Goal: Task Accomplishment & Management: Manage account settings

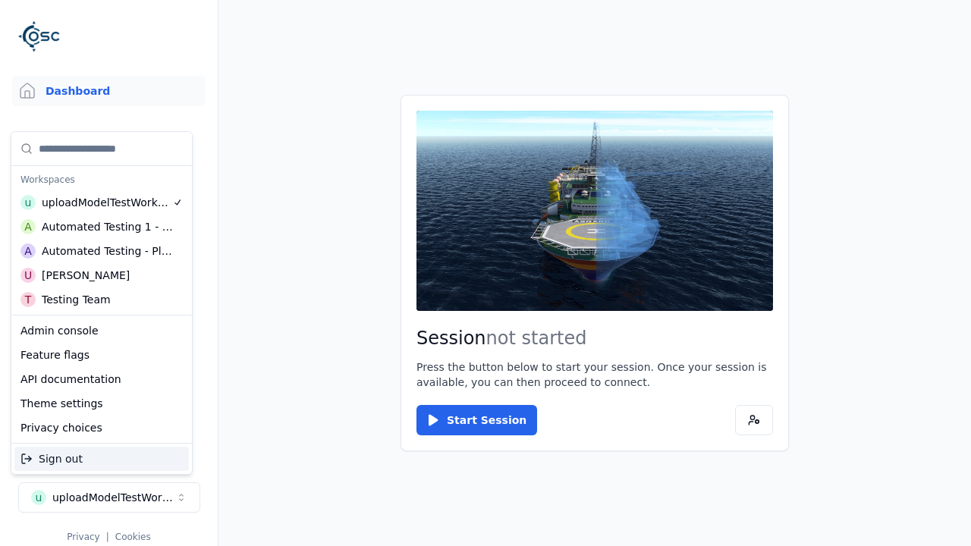
click at [102, 251] on div "Automated Testing - Playwright" at bounding box center [107, 250] width 131 height 15
click at [485, 273] on html "Support Dashboard Assets 3D Models Scenes Datasets Recordings Support Documenta…" at bounding box center [485, 273] width 971 height 546
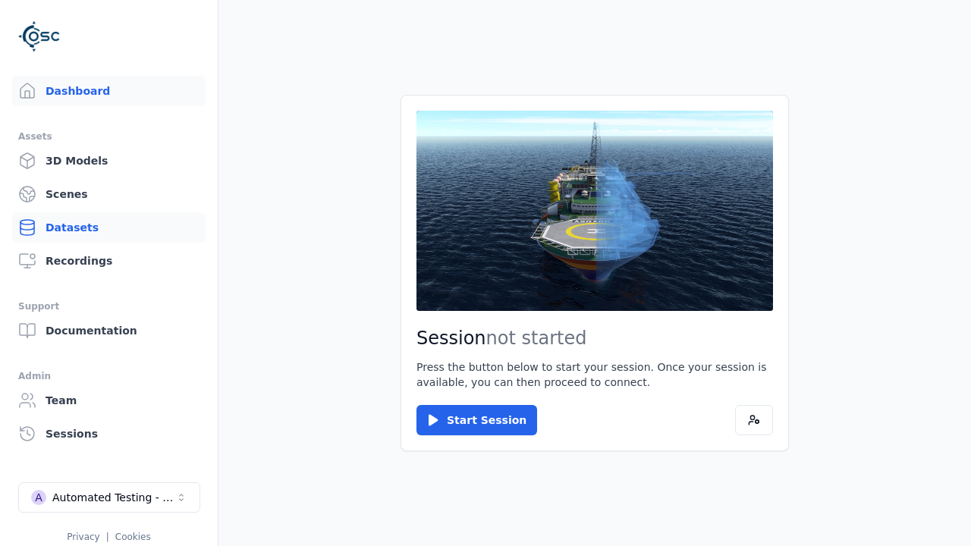
click at [108, 228] on link "Datasets" at bounding box center [108, 227] width 193 height 30
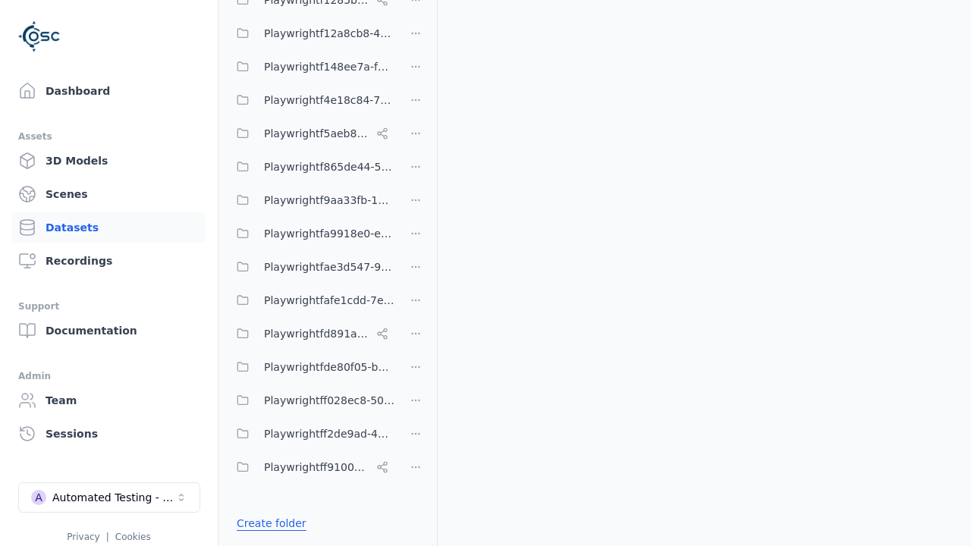
click at [266, 523] on link "Create folder" at bounding box center [272, 523] width 70 height 15
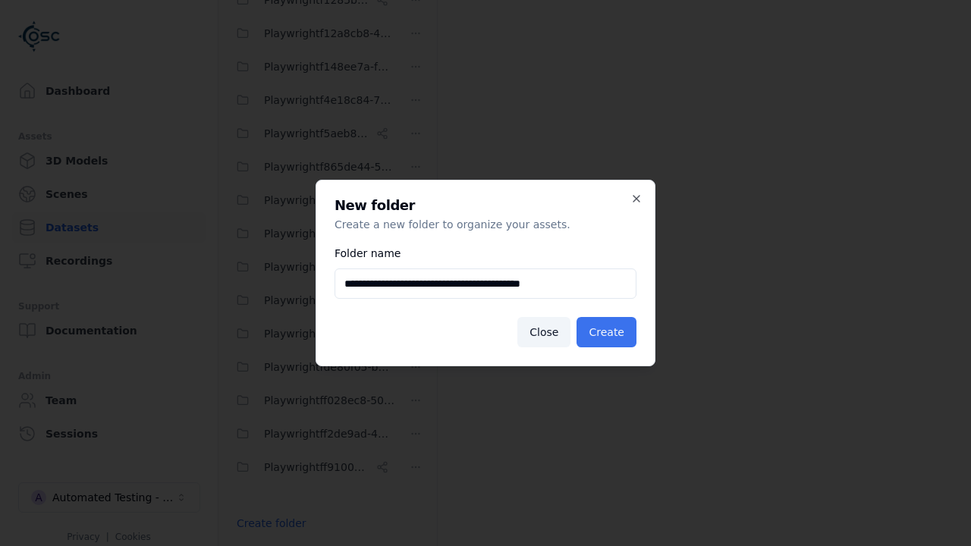
type input "**********"
click at [609, 332] on button "Create" at bounding box center [606, 332] width 60 height 30
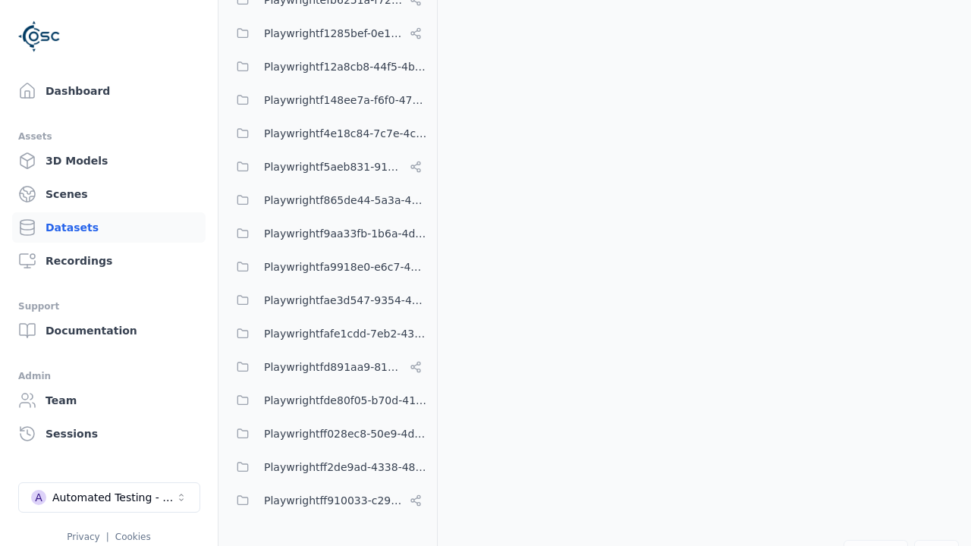
scroll to position [11146, 0]
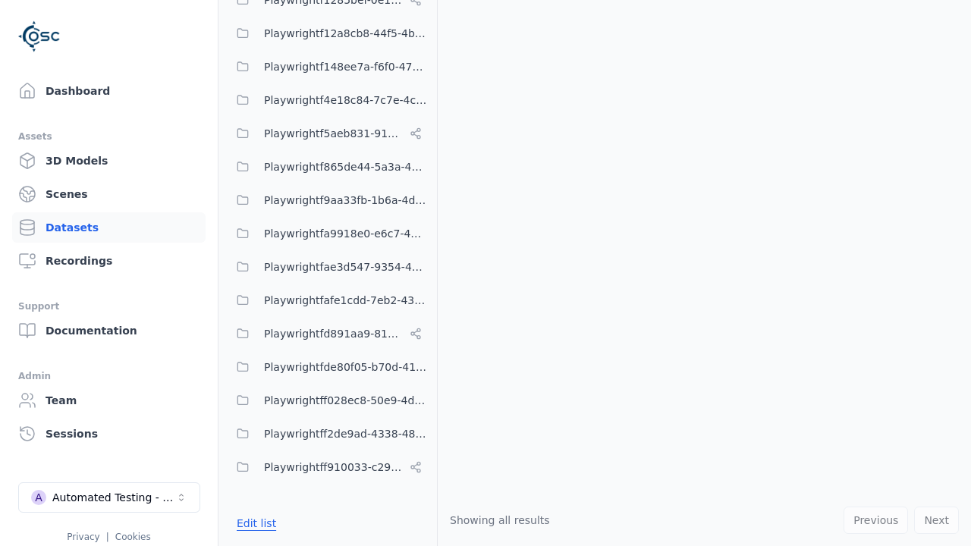
click at [253, 523] on button "Edit list" at bounding box center [257, 523] width 58 height 27
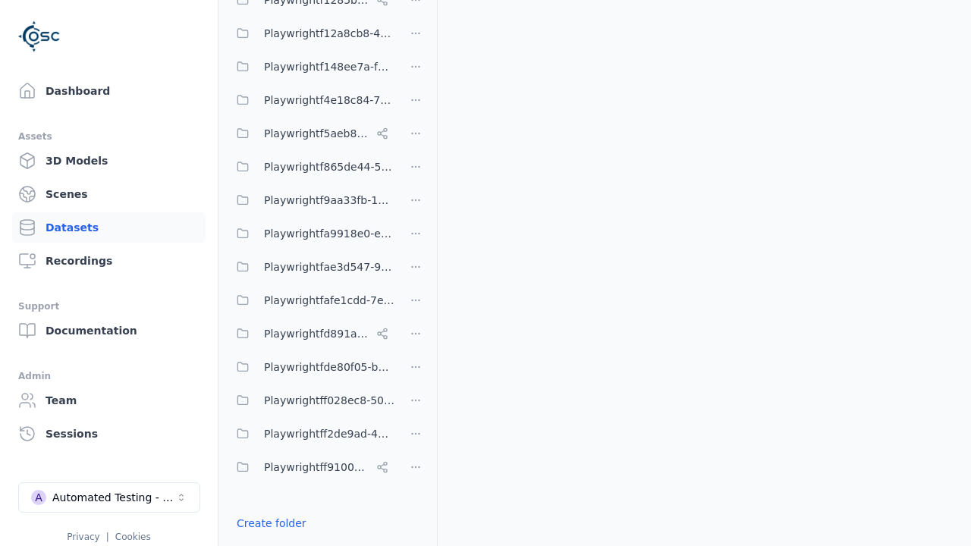
click at [416, 273] on html "Support Dashboard Assets 3D Models Scenes Datasets Recordings Support Documenta…" at bounding box center [485, 273] width 971 height 546
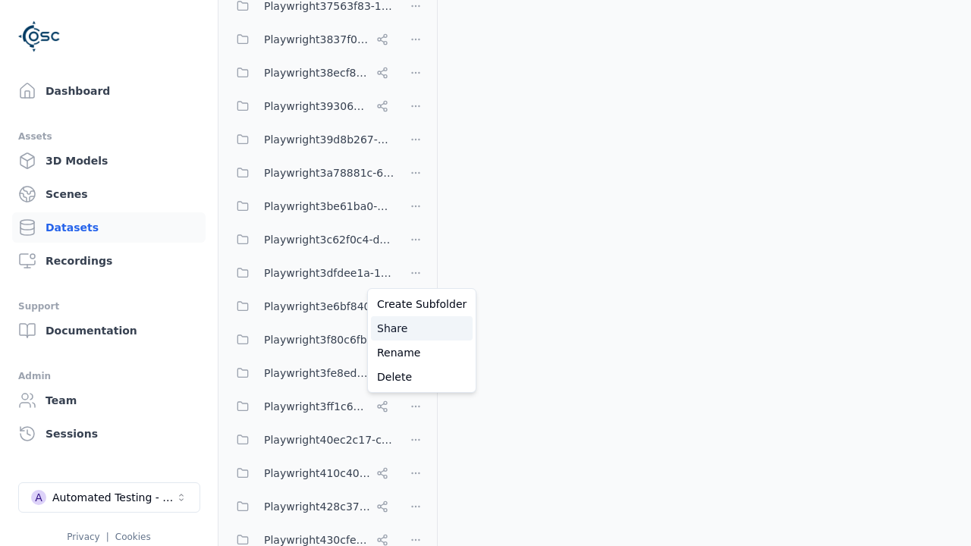
click at [416, 328] on div "Share" at bounding box center [422, 328] width 102 height 24
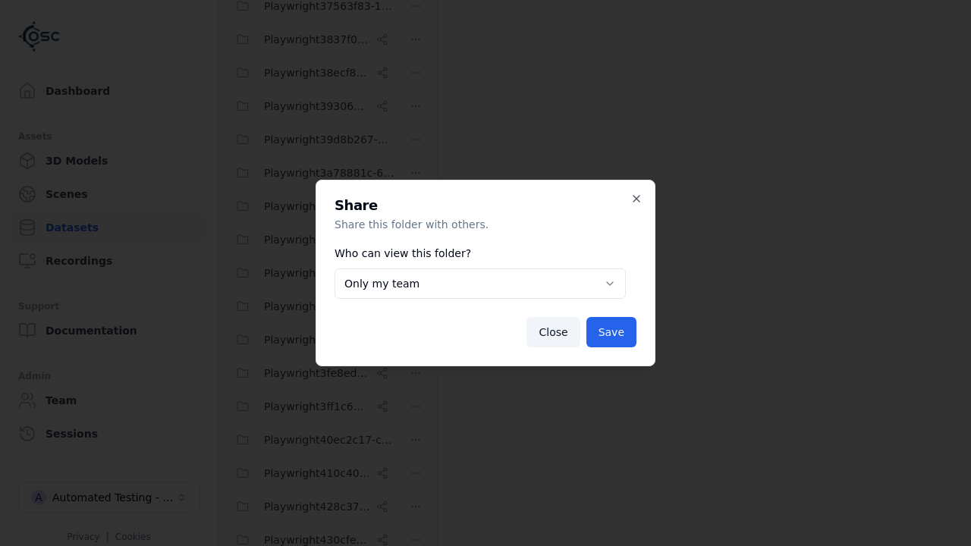
click at [480, 284] on body "Support Dashboard Assets 3D Models Scenes Datasets Recordings Support Documenta…" at bounding box center [485, 273] width 971 height 546
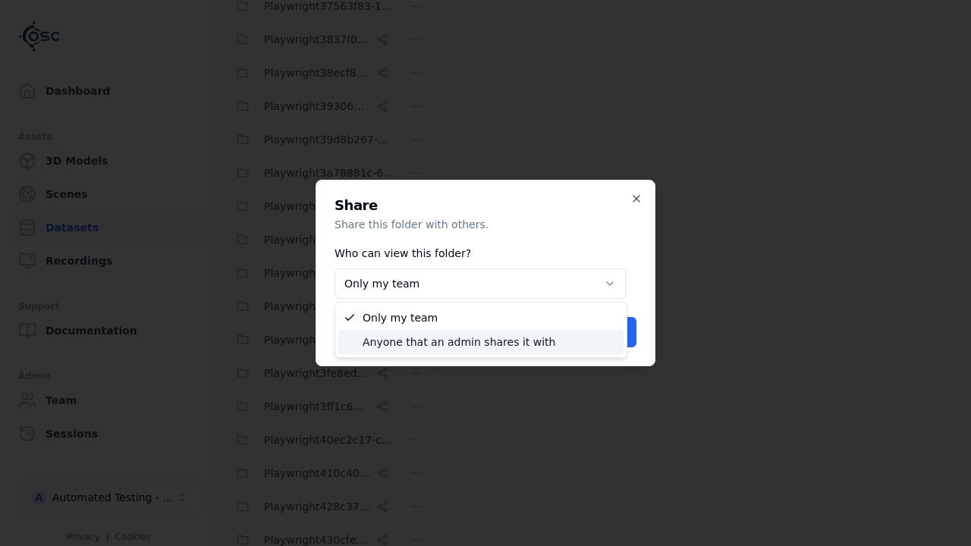
select select "****"
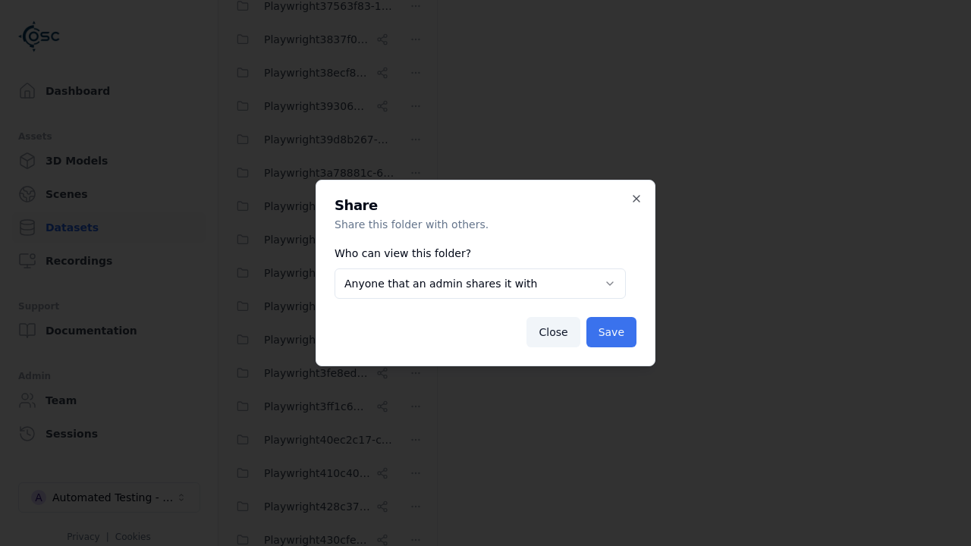
click at [614, 332] on button "Save" at bounding box center [611, 332] width 50 height 30
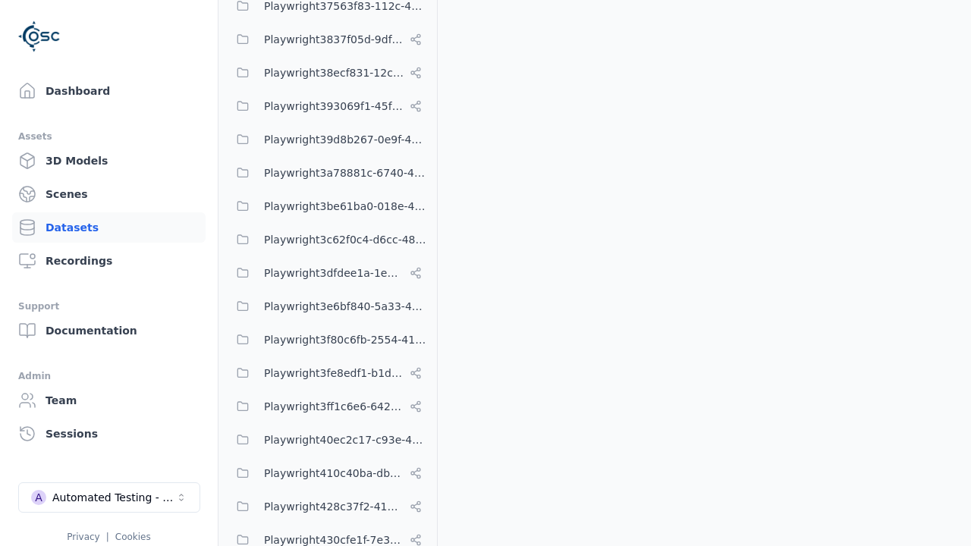
scroll to position [11146, 0]
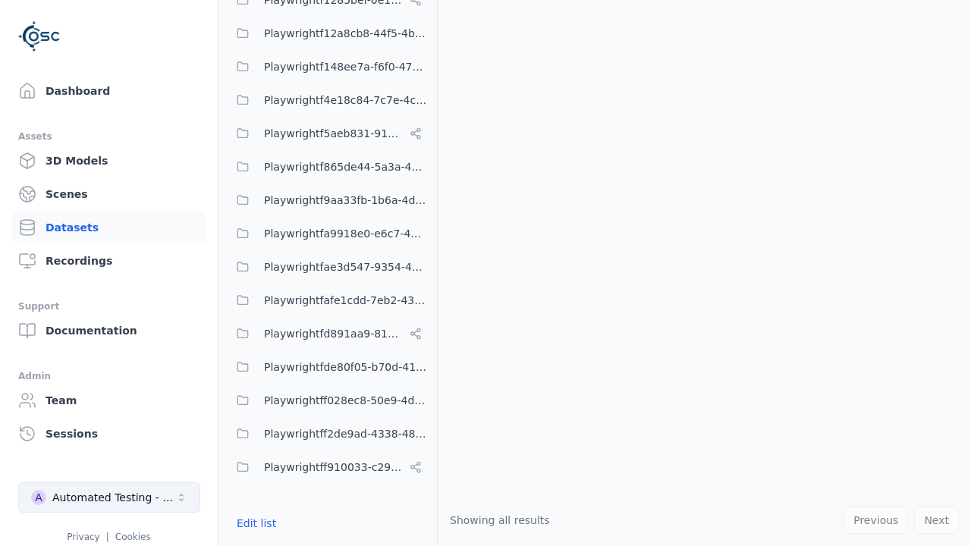
click at [109, 498] on div "Automated Testing - Playwright" at bounding box center [113, 497] width 123 height 15
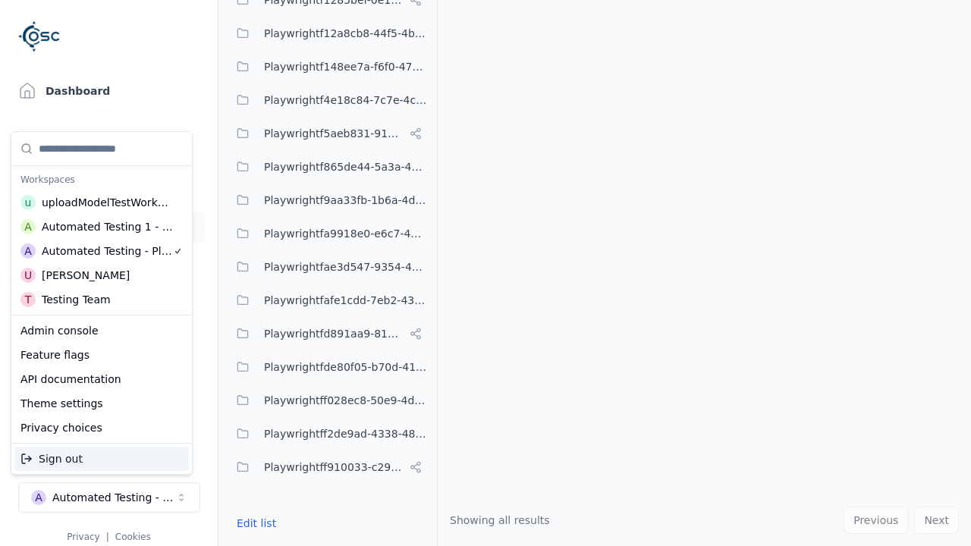
click at [102, 227] on div "Automated Testing 1 - Playwright" at bounding box center [108, 226] width 132 height 15
click at [485, 273] on html "Support Dashboard Assets 3D Models Scenes Datasets Recordings Support Documenta…" at bounding box center [485, 273] width 971 height 546
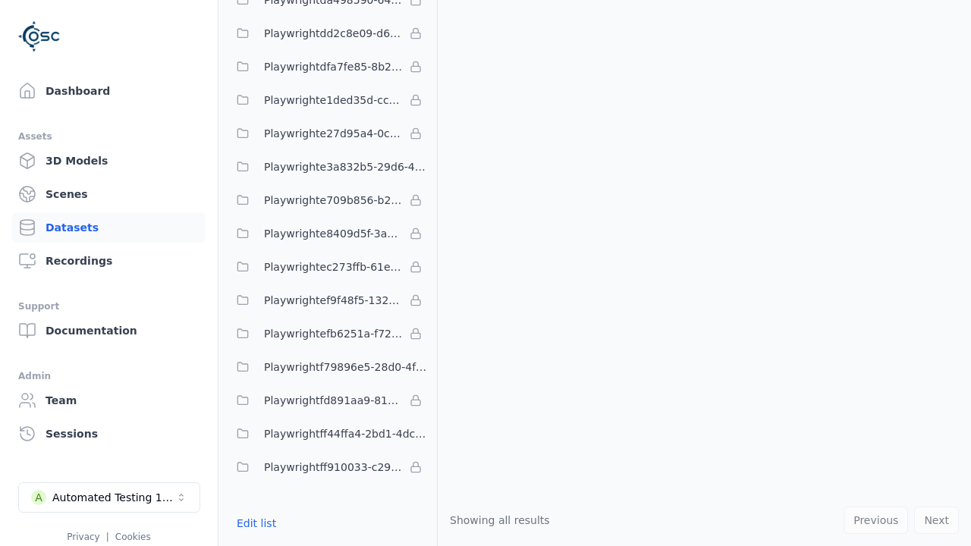
scroll to position [4472, 0]
click at [253, 523] on button "Edit list" at bounding box center [257, 523] width 58 height 27
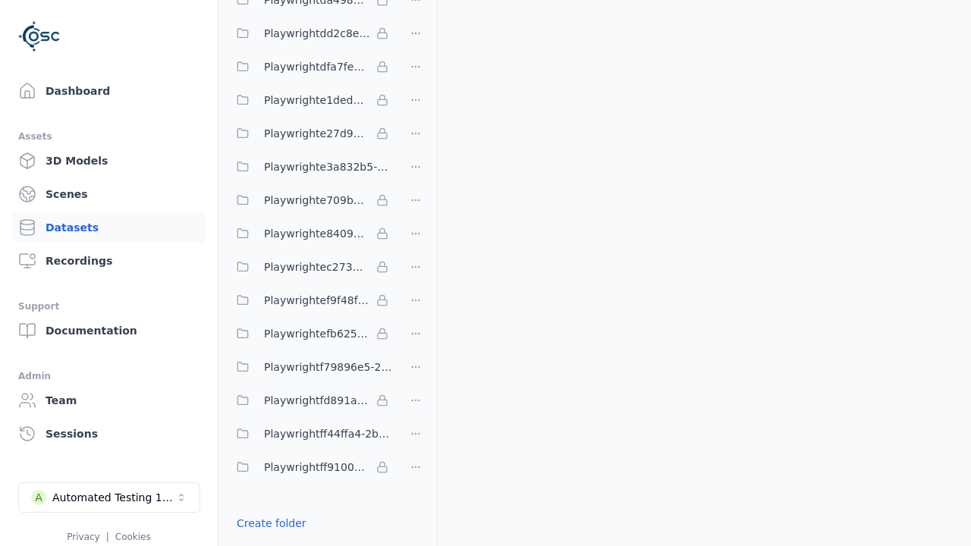
click at [303, 543] on link "Import shared folder (legacy)" at bounding box center [314, 550] width 155 height 15
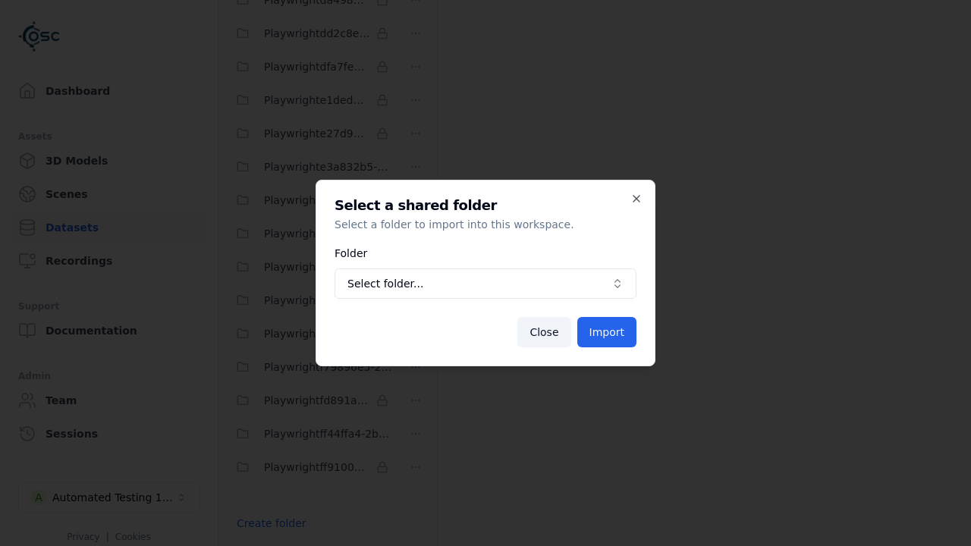
scroll to position [4527, 0]
click at [485, 284] on span "Select folder..." at bounding box center [476, 283] width 258 height 15
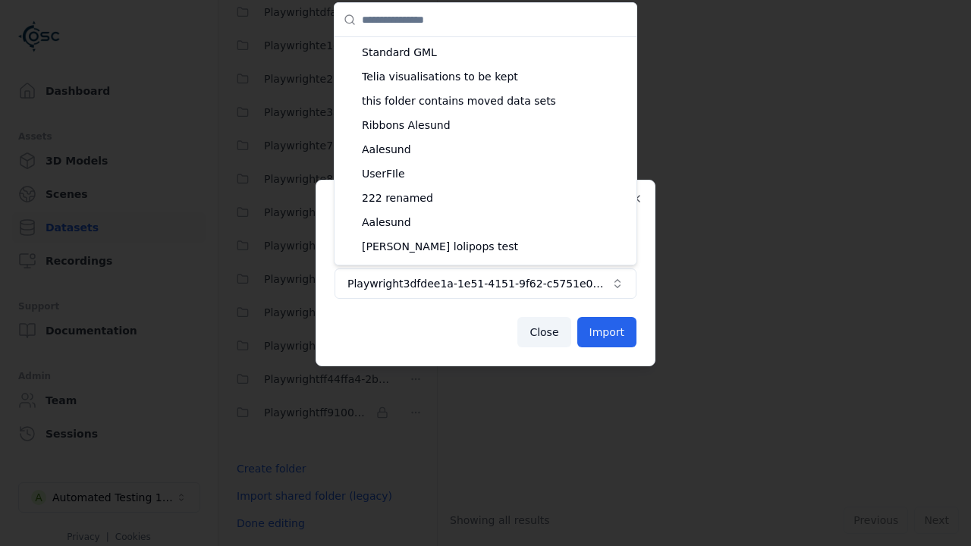
scroll to position [402, 0]
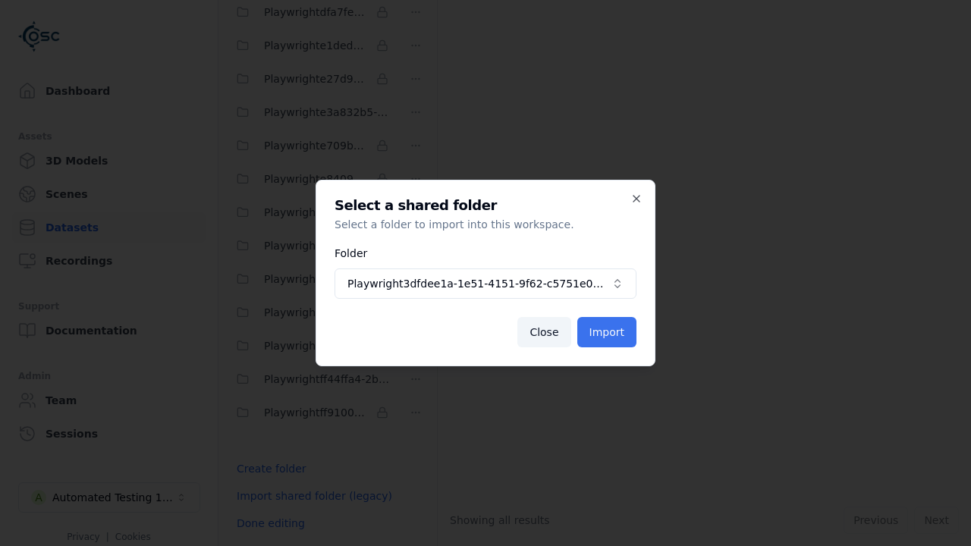
click at [608, 332] on button "Import" at bounding box center [606, 332] width 59 height 30
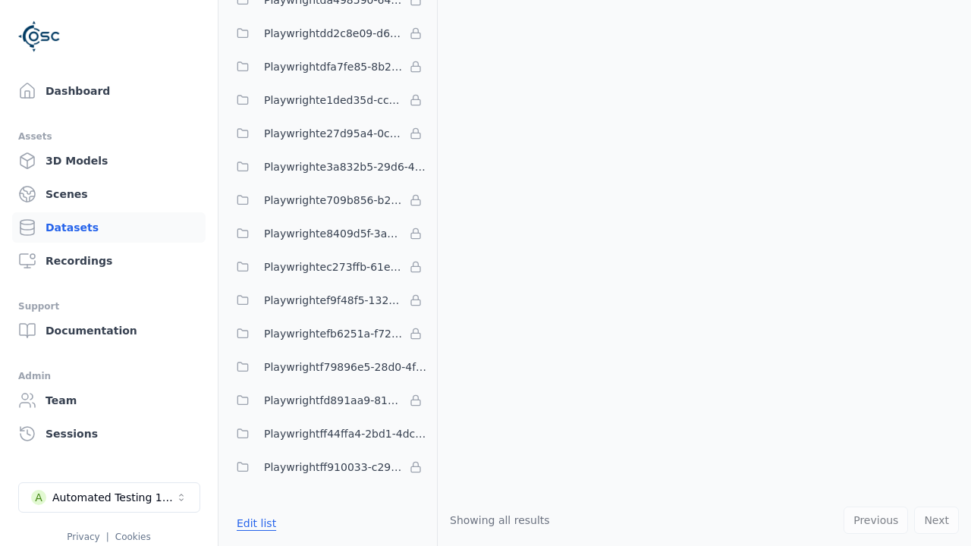
click at [253, 523] on button "Edit list" at bounding box center [257, 523] width 58 height 27
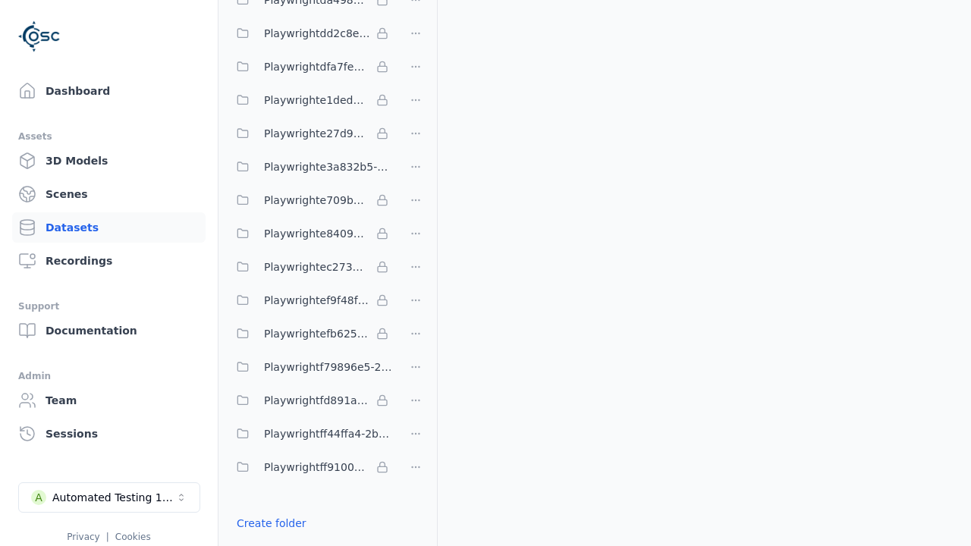
click at [416, 273] on html "Support Dashboard Assets 3D Models Scenes Datasets Recordings Support Documenta…" at bounding box center [485, 273] width 971 height 546
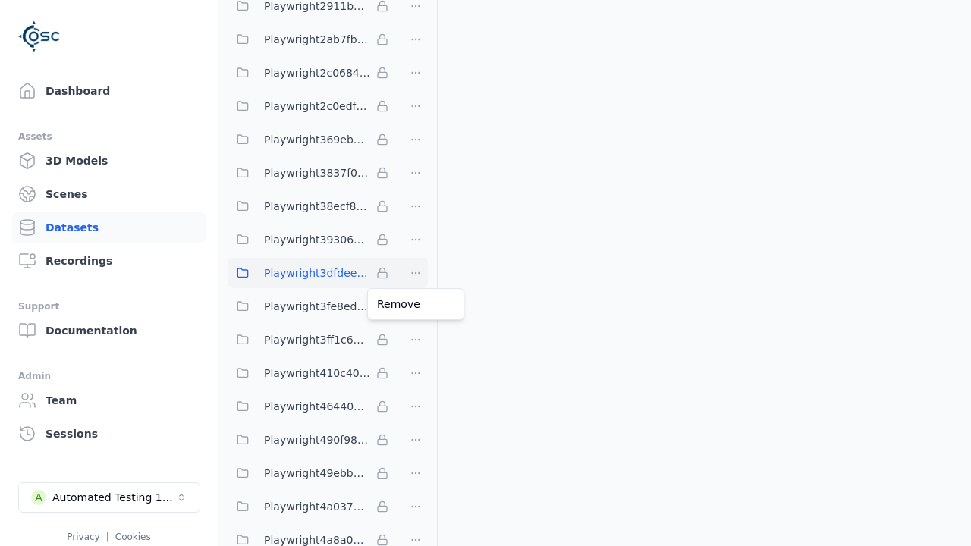
click at [485, 273] on html "Support Dashboard Assets 3D Models Scenes Datasets Recordings Support Documenta…" at bounding box center [485, 273] width 971 height 546
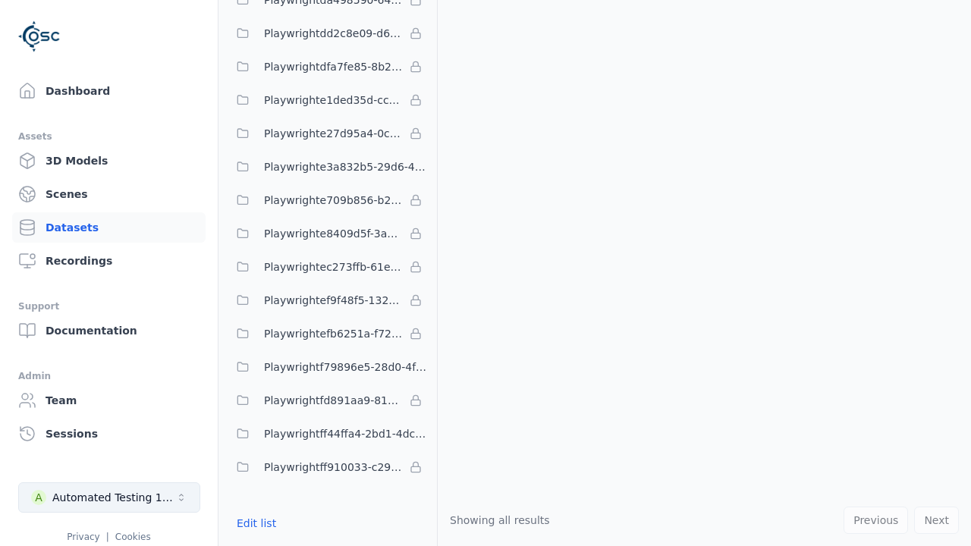
click at [109, 498] on div "Automated Testing 1 - Playwright" at bounding box center [113, 497] width 123 height 15
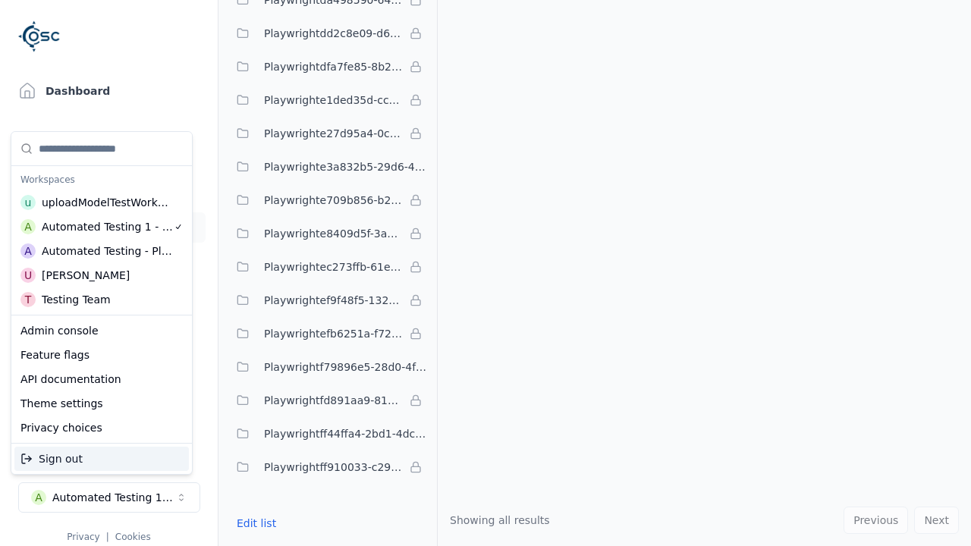
click at [102, 251] on div "Automated Testing - Playwright" at bounding box center [107, 250] width 131 height 15
click at [485, 273] on html "Support Dashboard Assets 3D Models Scenes Datasets Recordings Support Documenta…" at bounding box center [485, 273] width 971 height 546
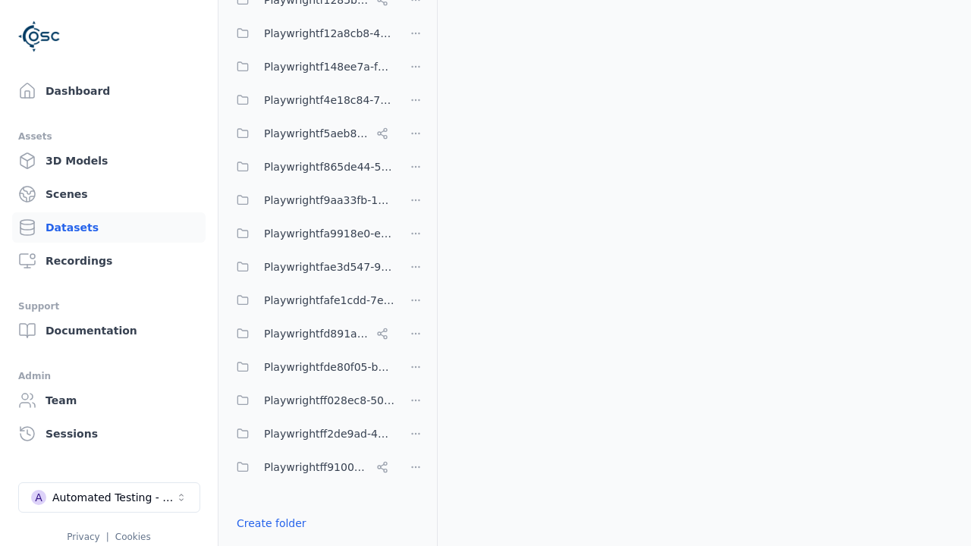
click at [416, 273] on html "Support Dashboard Assets 3D Models Scenes Datasets Recordings Support Documenta…" at bounding box center [485, 273] width 971 height 546
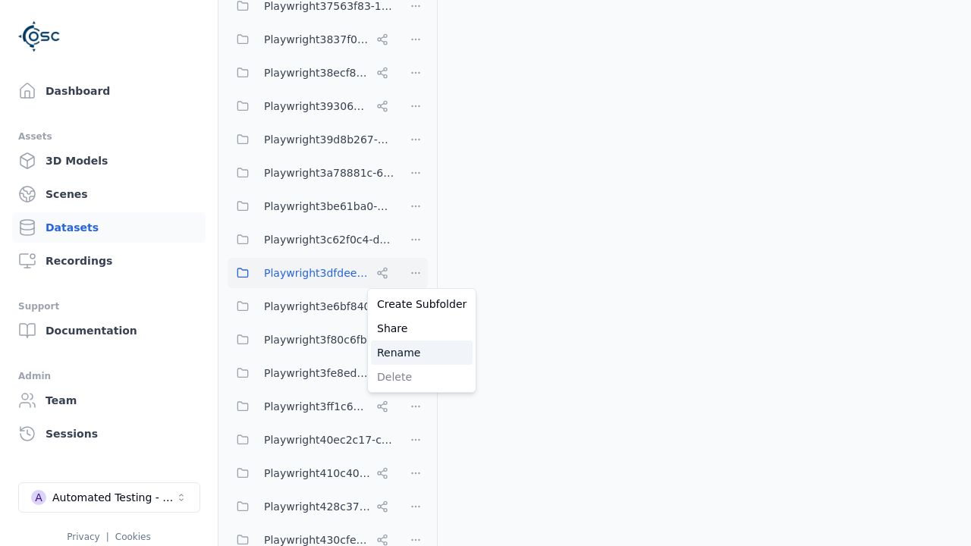
click at [416, 353] on div "Rename" at bounding box center [422, 353] width 102 height 24
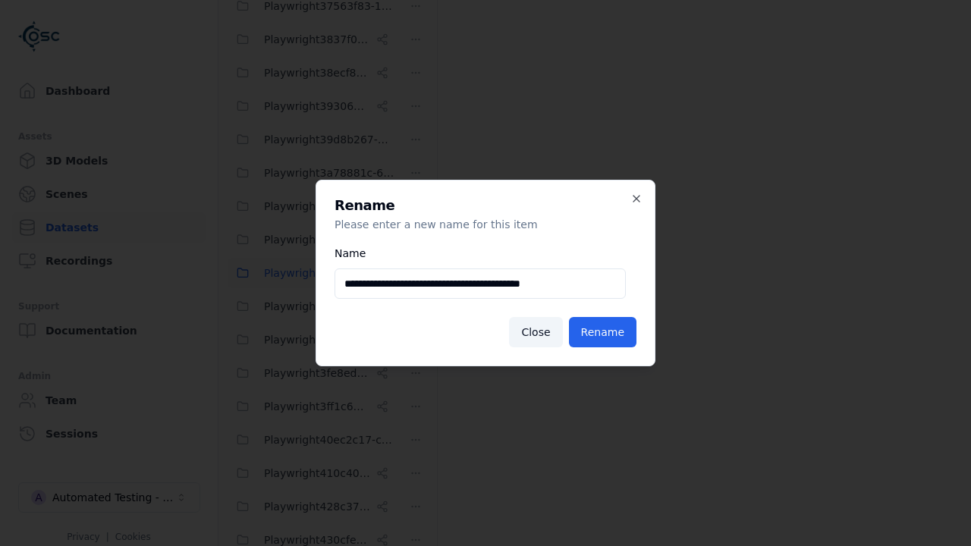
click at [480, 284] on input "**********" at bounding box center [479, 283] width 291 height 30
type input "**********"
click at [605, 332] on button "Rename" at bounding box center [602, 332] width 67 height 30
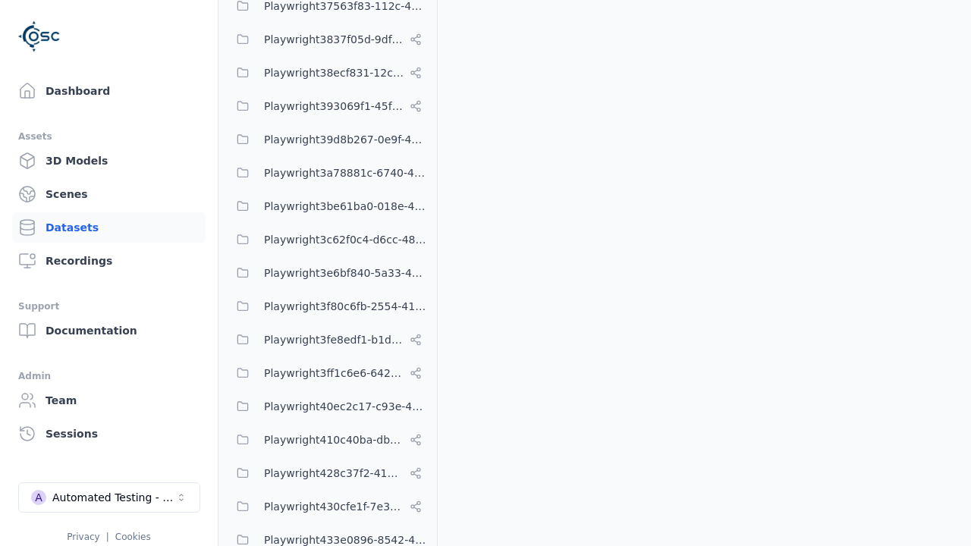
scroll to position [11146, 0]
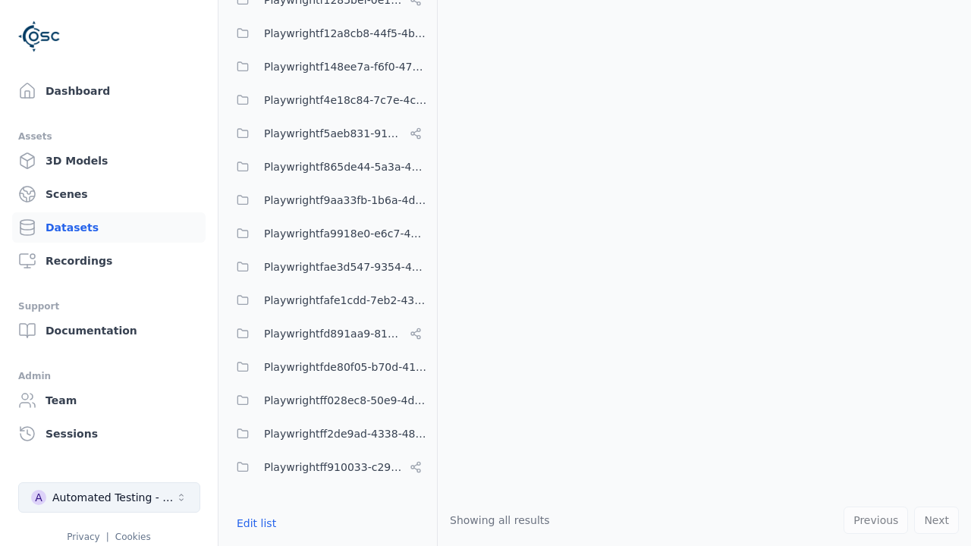
click at [109, 498] on div "Automated Testing - Playwright" at bounding box center [113, 497] width 123 height 15
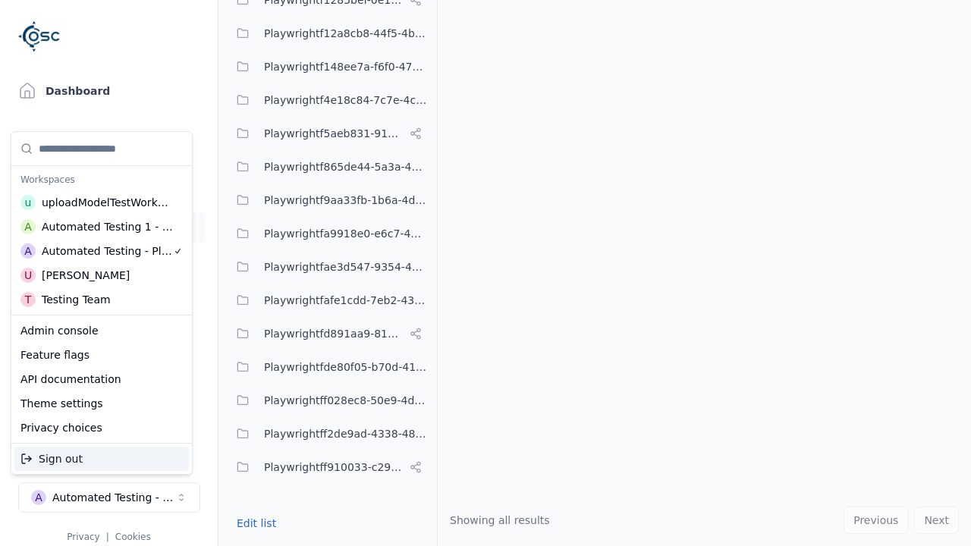
click at [102, 227] on div "Automated Testing 1 - Playwright" at bounding box center [108, 226] width 132 height 15
click at [485, 273] on html "Support Dashboard Assets 3D Models Scenes Datasets Recordings Support Documenta…" at bounding box center [485, 273] width 971 height 546
